Goal: Task Accomplishment & Management: Use online tool/utility

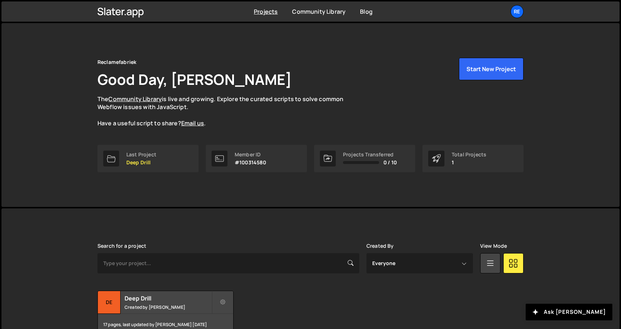
click at [175, 289] on div "Search for a project Created By Everyone [PERSON_NAME] View Mode Transfer Proje…" at bounding box center [310, 289] width 426 height 93
click at [174, 298] on h2 "Deep Drill" at bounding box center [167, 298] width 87 height 8
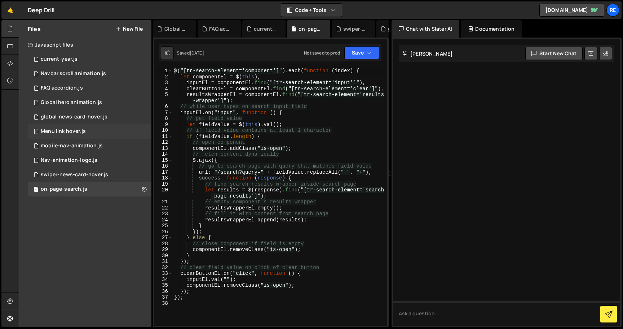
click at [96, 130] on div "1 Menu link hover.js 0" at bounding box center [90, 131] width 124 height 14
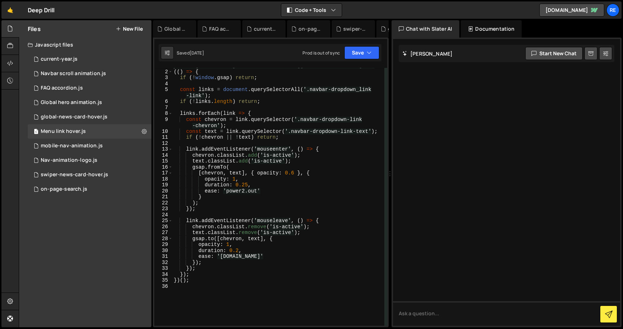
scroll to position [11, 0]
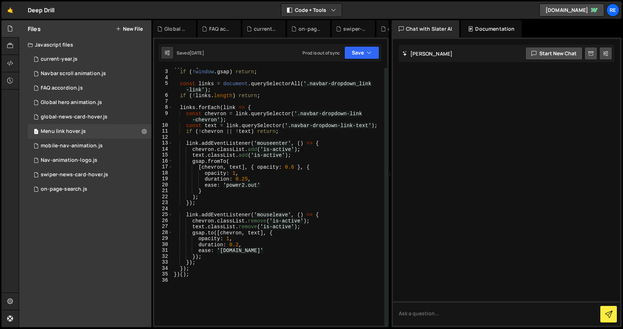
click at [229, 149] on div "(( ) => { if ( ! window . gsap ) return ; const links = document . querySelecto…" at bounding box center [278, 198] width 212 height 270
type textarea "})();"
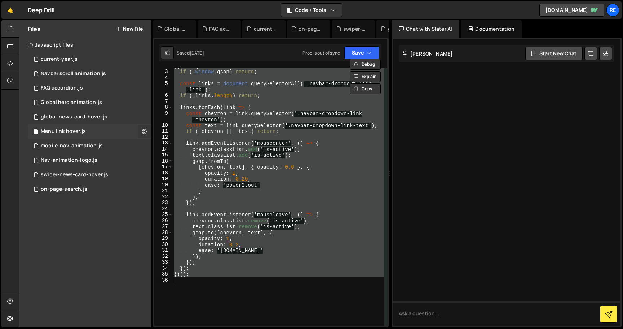
click at [145, 134] on icon at bounding box center [144, 131] width 5 height 7
type input "Menu link hover"
radio input "true"
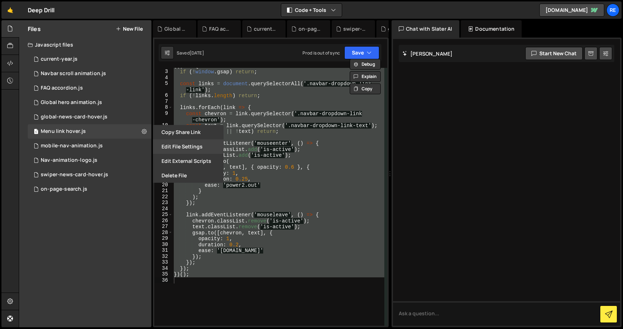
click at [198, 148] on button "Edit File Settings" at bounding box center [188, 146] width 71 height 14
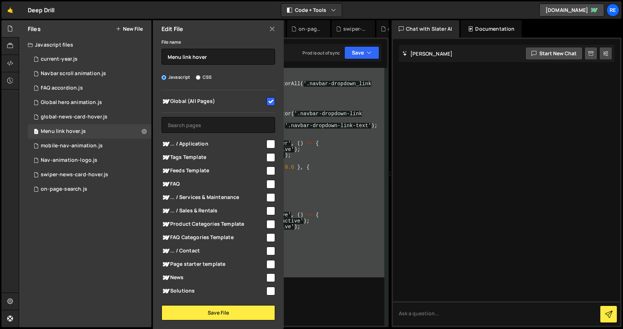
click at [271, 105] on input "checkbox" at bounding box center [271, 101] width 9 height 9
click at [232, 315] on button "Save File" at bounding box center [219, 312] width 114 height 15
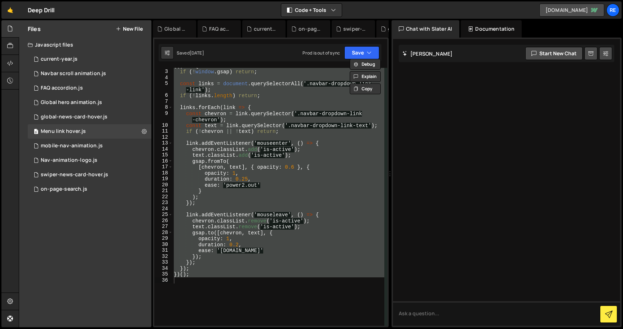
click at [563, 11] on link "deepdrill.webflow.io" at bounding box center [572, 10] width 65 height 13
click at [345, 54] on button "Save" at bounding box center [362, 52] width 35 height 13
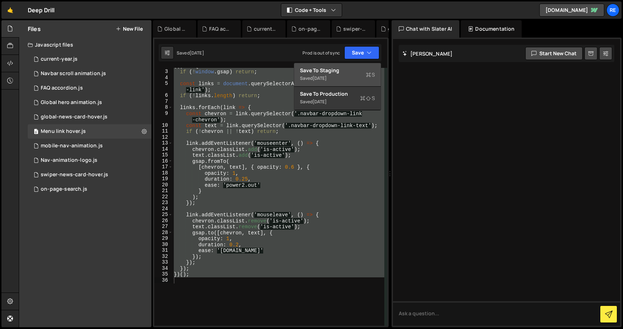
click at [354, 73] on div "Save to Staging S" at bounding box center [337, 70] width 75 height 7
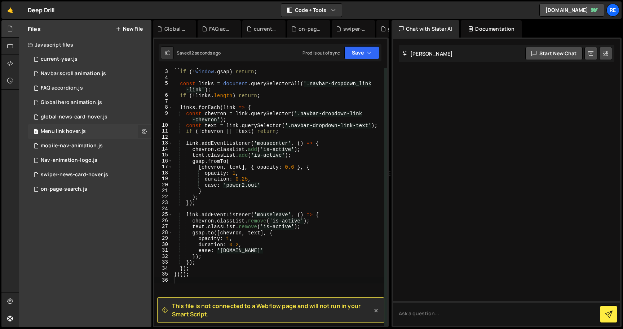
click at [146, 132] on icon at bounding box center [144, 131] width 5 height 7
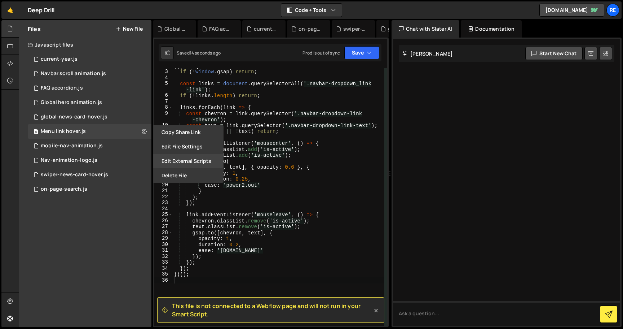
drag, startPoint x: 167, startPoint y: 134, endPoint x: 168, endPoint y: 157, distance: 23.1
click at [168, 157] on div "Copy share link Edit File Settings Edit External Scripts Delete File" at bounding box center [188, 154] width 72 height 58
click at [176, 149] on button "Edit File Settings" at bounding box center [188, 146] width 71 height 14
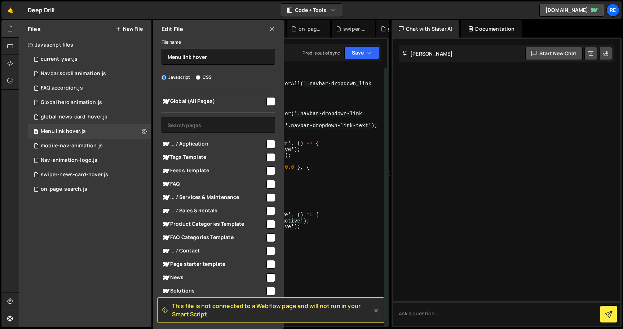
click at [267, 102] on input "checkbox" at bounding box center [271, 101] width 9 height 9
click at [365, 50] on button "Save" at bounding box center [362, 52] width 35 height 13
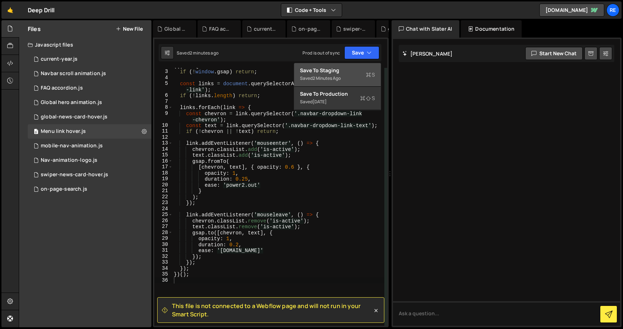
click at [360, 77] on div "Saved 2 minutes ago" at bounding box center [337, 78] width 75 height 9
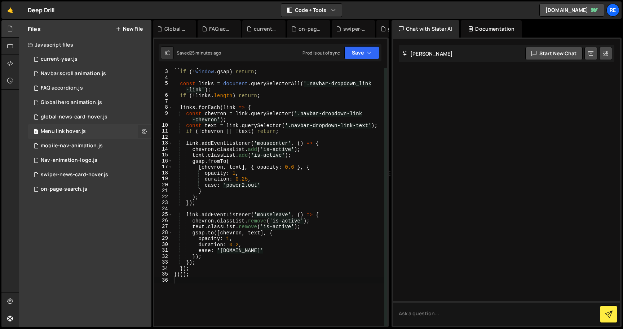
click at [148, 132] on button at bounding box center [144, 131] width 13 height 13
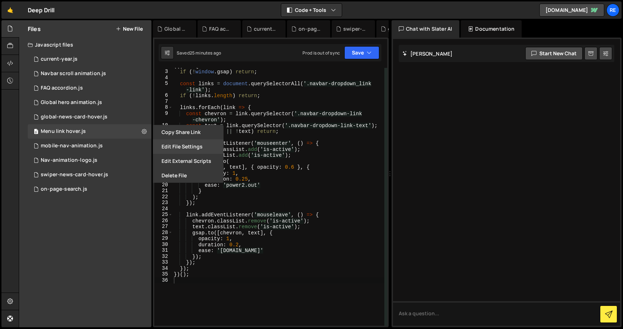
click at [205, 146] on button "Edit File Settings" at bounding box center [188, 146] width 71 height 14
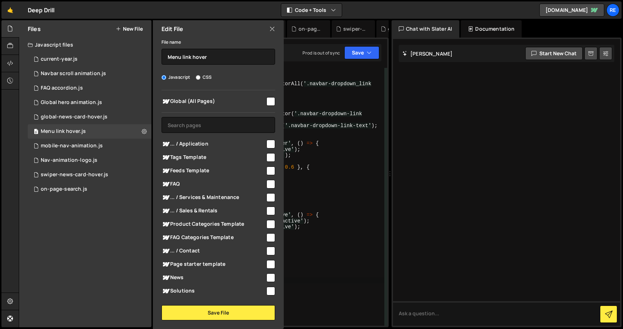
click at [267, 104] on input "checkbox" at bounding box center [271, 101] width 9 height 9
checkbox input "true"
click at [224, 306] on button "Save File" at bounding box center [219, 312] width 114 height 15
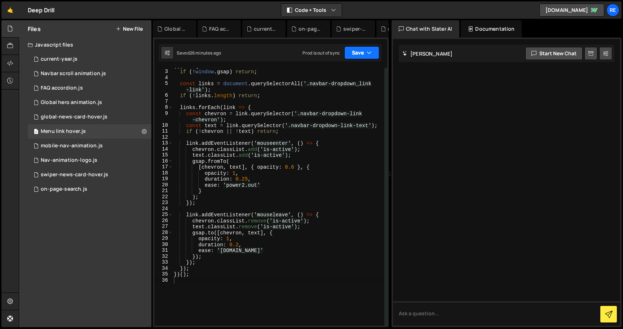
click at [368, 48] on button "Save" at bounding box center [362, 52] width 35 height 13
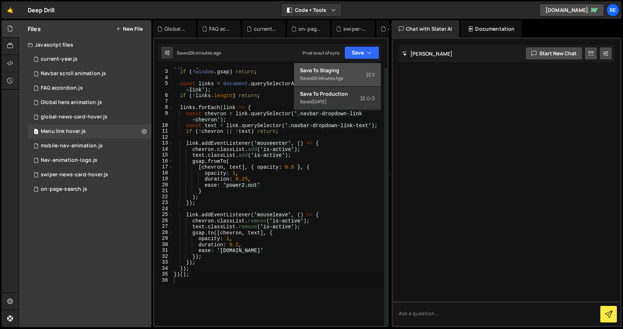
click at [365, 71] on div "Save to Staging S" at bounding box center [337, 70] width 75 height 7
